Goal: Entertainment & Leisure: Consume media (video, audio)

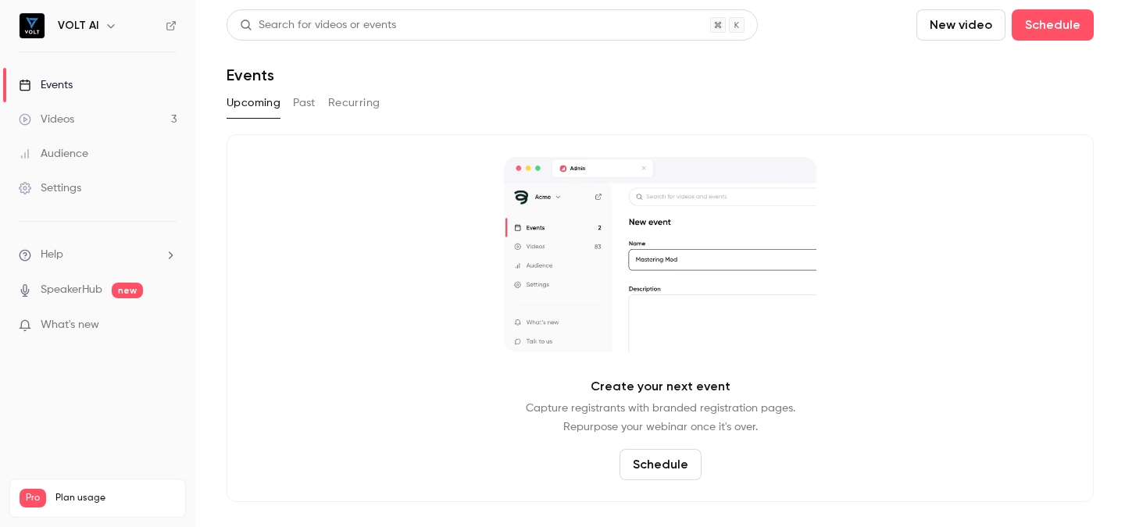
click at [66, 114] on div "Videos" at bounding box center [46, 120] width 55 height 16
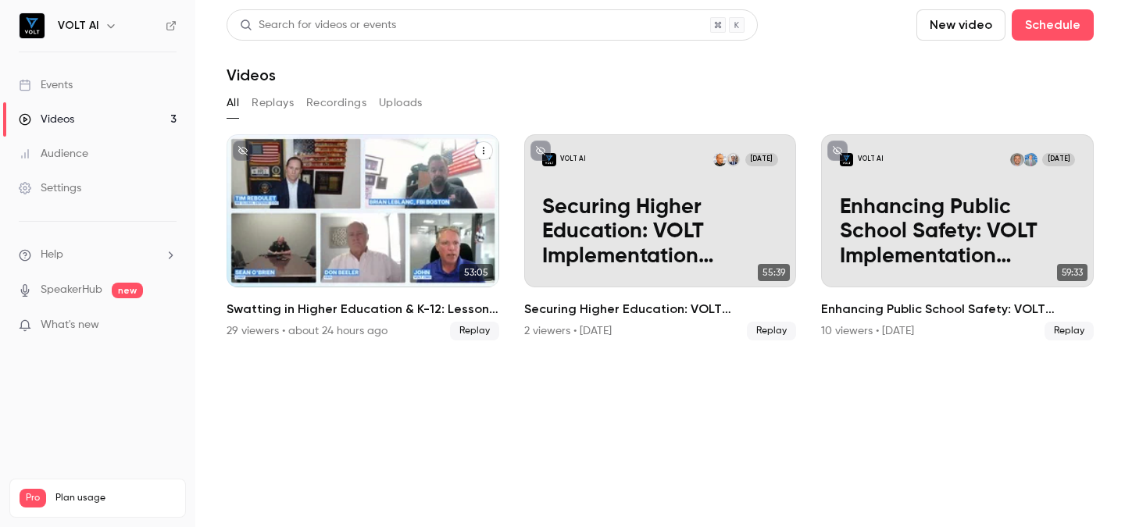
click at [424, 245] on p "Swatting in Higher Education & K-12: Lessons from UTC, [GEOGRAPHIC_DATA], and t…" at bounding box center [363, 232] width 236 height 74
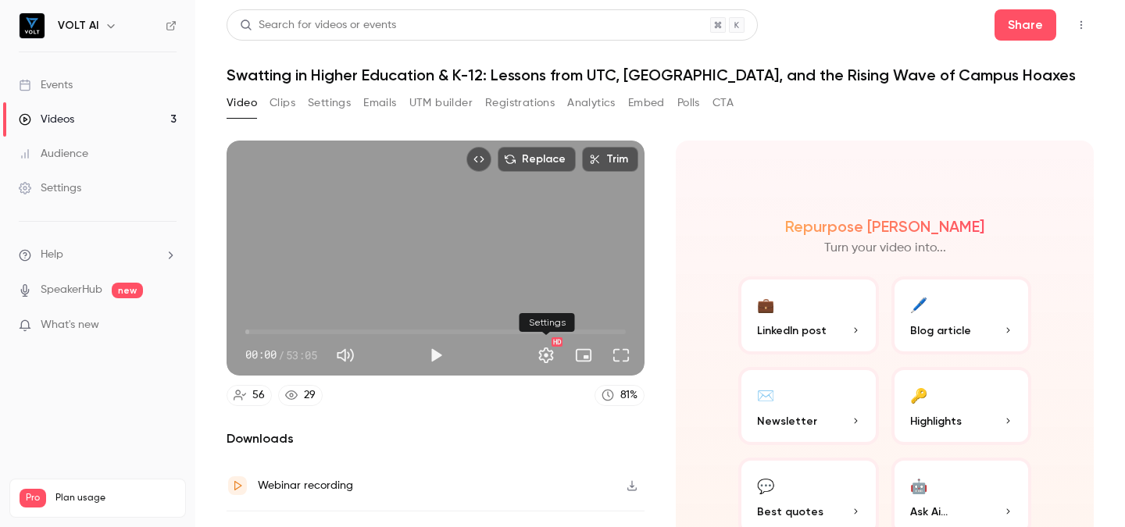
click at [547, 356] on button "Settings" at bounding box center [546, 355] width 31 height 31
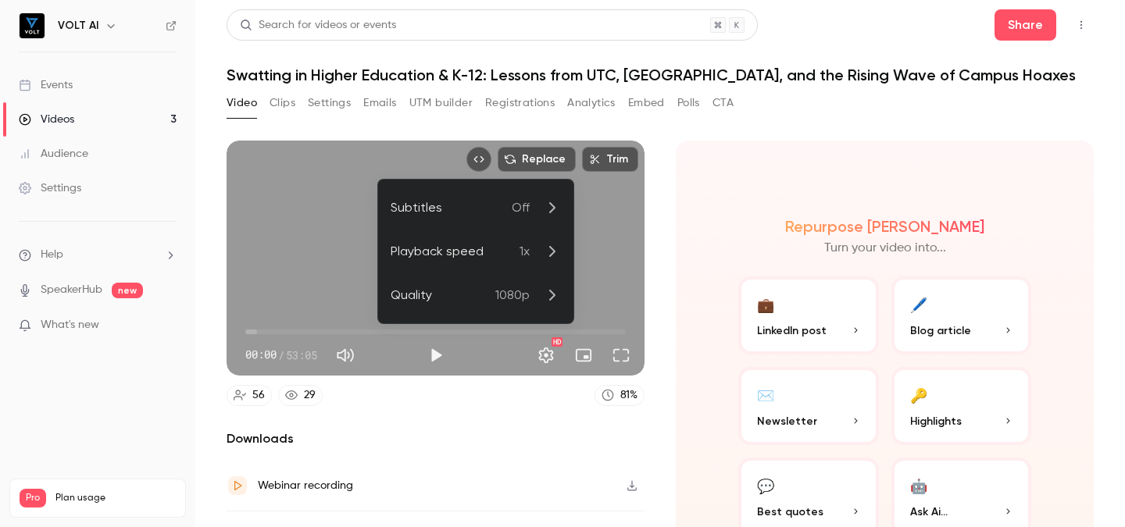
click at [620, 366] on div at bounding box center [562, 263] width 1125 height 527
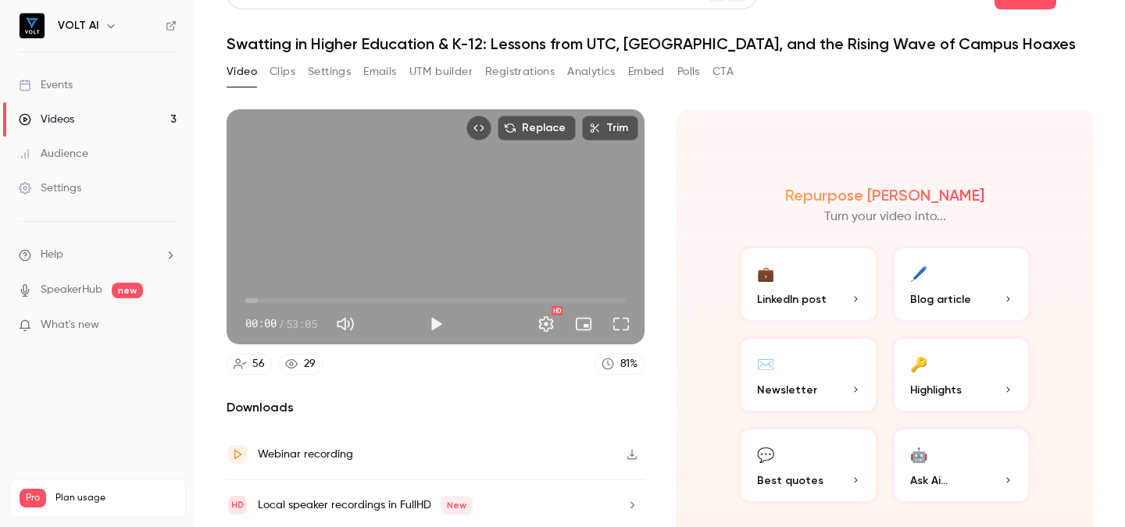
scroll to position [85, 0]
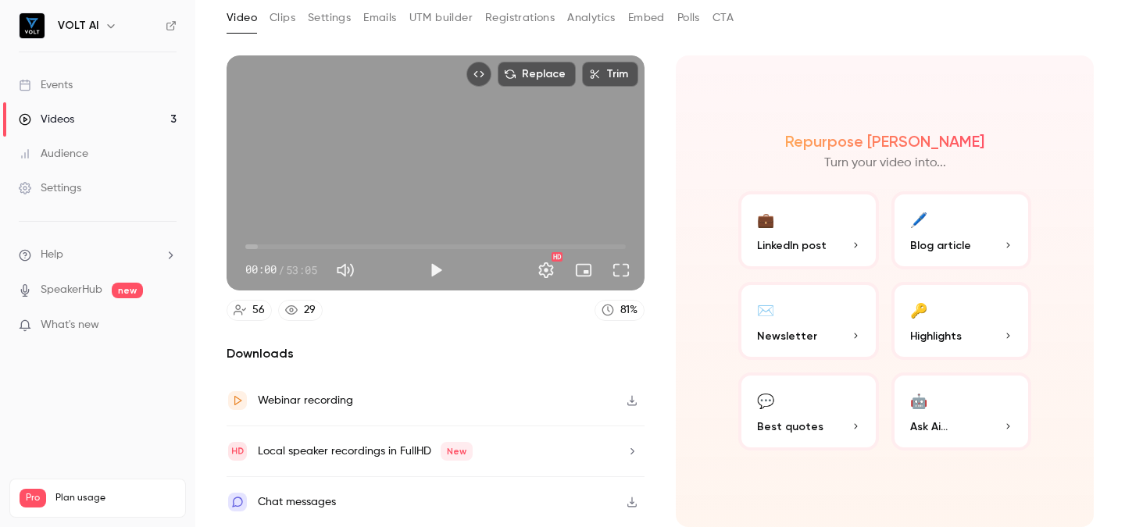
click at [409, 403] on div "Webinar recording" at bounding box center [436, 401] width 418 height 51
